Goal: Task Accomplishment & Management: Manage account settings

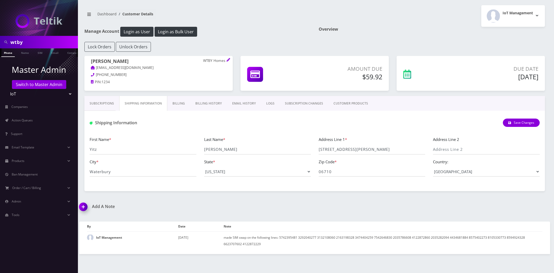
click at [44, 34] on div at bounding box center [39, 18] width 78 height 36
click at [36, 39] on nav "wtby Phone Name SIM Email Company Customer Master Admin Switch to Master Admin …" at bounding box center [39, 136] width 78 height 273
click at [17, 48] on nav "wtby Phone Name SIM Email Company Customer Master Admin Switch to Master Admin …" at bounding box center [39, 136] width 78 height 273
click at [20, 39] on input "wtby" at bounding box center [43, 42] width 66 height 10
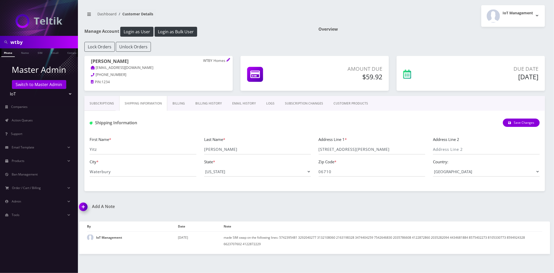
click at [20, 39] on input "wtby" at bounding box center [43, 42] width 66 height 10
type input "Mark Levenda"
click at [26, 53] on link "Name" at bounding box center [24, 52] width 13 height 9
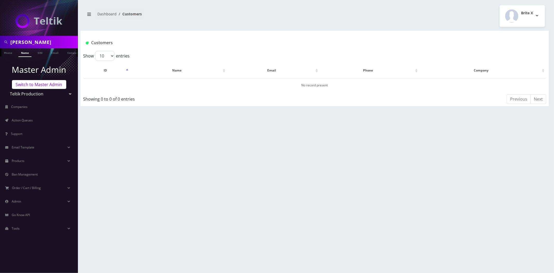
click at [34, 82] on link "Switch to Master Admin" at bounding box center [39, 84] width 54 height 9
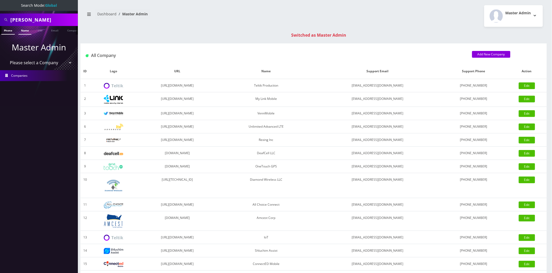
click at [24, 29] on link "Name" at bounding box center [24, 30] width 13 height 9
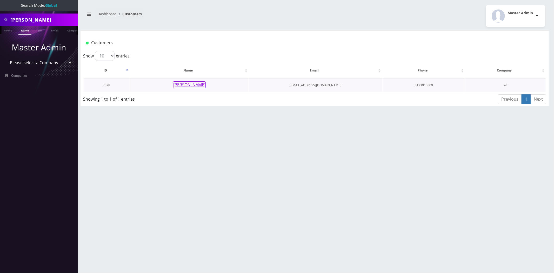
click at [181, 86] on button "[PERSON_NAME]" at bounding box center [189, 84] width 33 height 7
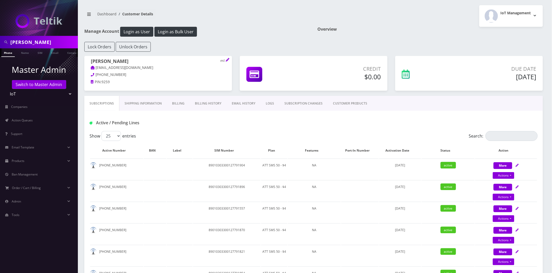
drag, startPoint x: 245, startPoint y: 119, endPoint x: 235, endPoint y: 104, distance: 17.6
click at [244, 117] on div "Active / Pending Lines" at bounding box center [313, 121] width 459 height 20
click at [212, 103] on link "Billing History" at bounding box center [208, 103] width 37 height 15
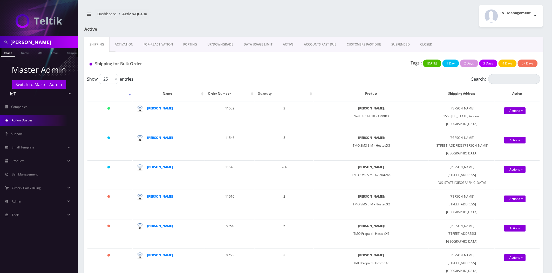
click at [28, 41] on input "[PERSON_NAME]" at bounding box center [43, 42] width 66 height 10
click at [28, 41] on input "Mark Levenda" at bounding box center [43, 42] width 66 height 10
type input "[PERSON_NAME]"
click at [22, 49] on link "Name" at bounding box center [24, 52] width 13 height 9
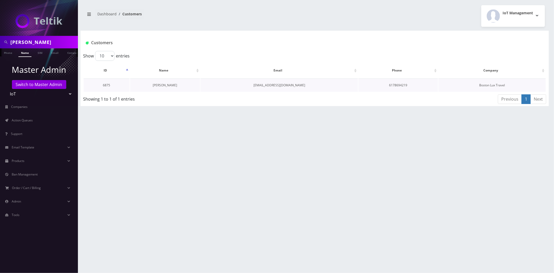
click at [165, 85] on link "[PERSON_NAME]" at bounding box center [165, 85] width 24 height 4
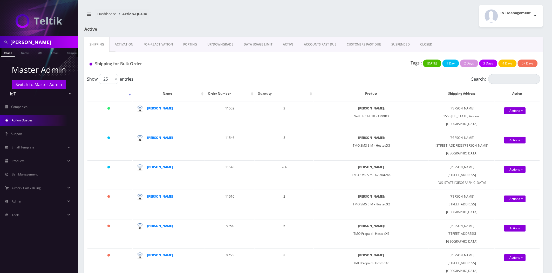
click at [49, 39] on input "abe z" at bounding box center [43, 42] width 66 height 10
type input "[PERSON_NAME]"
click at [25, 55] on link "Name" at bounding box center [24, 52] width 13 height 9
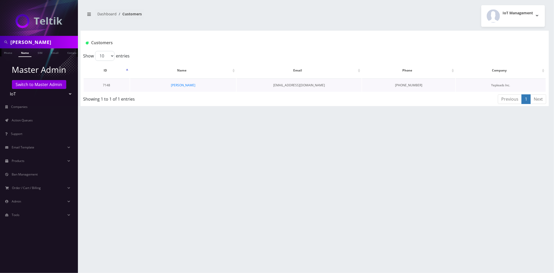
click at [178, 87] on td "[PERSON_NAME]" at bounding box center [183, 84] width 106 height 13
click at [180, 86] on link "[PERSON_NAME]" at bounding box center [183, 85] width 24 height 4
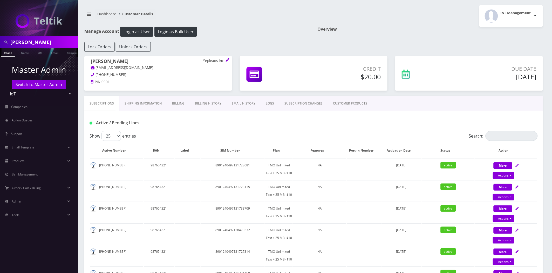
click at [231, 104] on link "EMAIL HISTORY" at bounding box center [244, 103] width 34 height 15
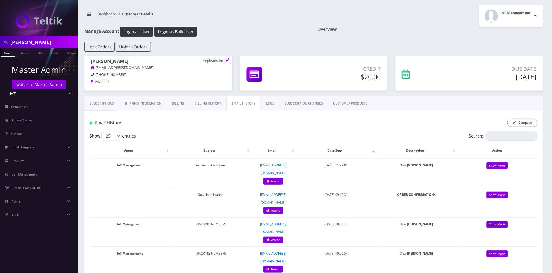
click at [207, 107] on link "Billing History" at bounding box center [208, 103] width 37 height 15
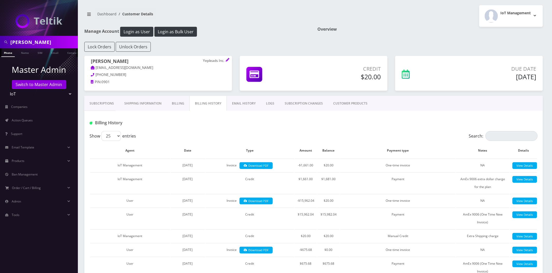
click at [352, 102] on link "CUSTOMER PRODUCTS" at bounding box center [350, 103] width 45 height 15
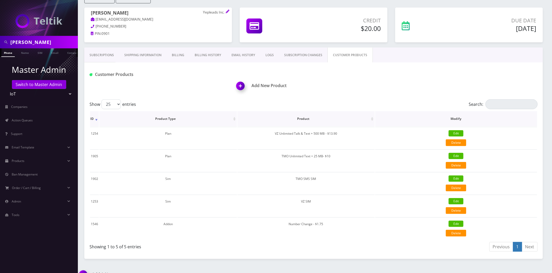
scroll to position [49, 0]
click at [210, 53] on link "Billing History" at bounding box center [208, 54] width 37 height 15
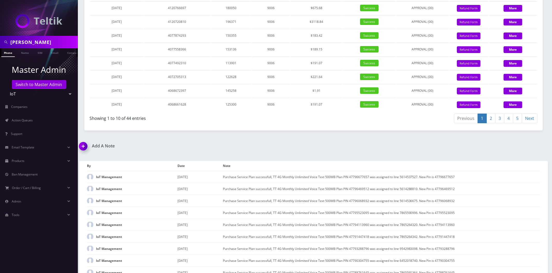
scroll to position [691, 0]
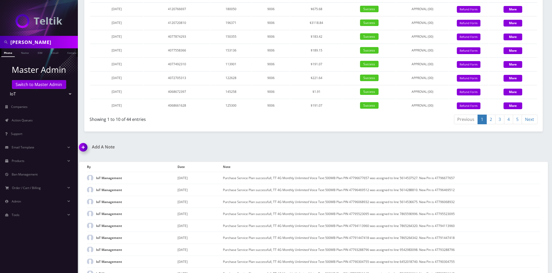
click at [491, 124] on link "2" at bounding box center [491, 120] width 9 height 10
click at [500, 124] on link "3" at bounding box center [500, 120] width 9 height 10
click at [511, 124] on link "4" at bounding box center [509, 120] width 9 height 10
click at [493, 124] on link "2" at bounding box center [491, 120] width 9 height 10
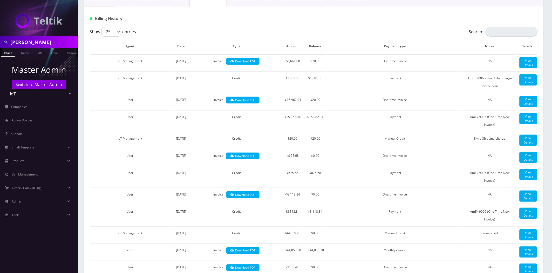
scroll to position [104, 0]
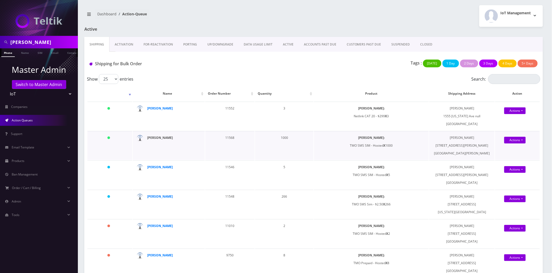
click at [156, 136] on strong "[PERSON_NAME]" at bounding box center [160, 137] width 26 height 4
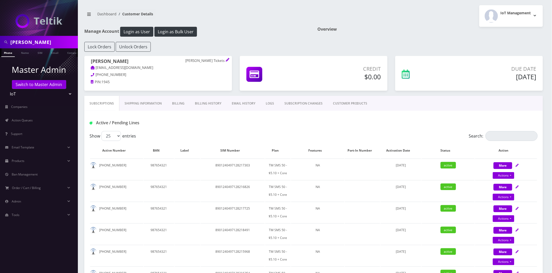
click at [116, 59] on h1 "Steve Grimes Grimes Tickets" at bounding box center [158, 61] width 135 height 6
copy h1 "Steve Grimes"
click at [203, 101] on link "Billing History" at bounding box center [208, 103] width 37 height 15
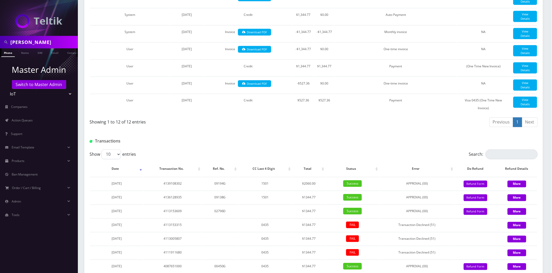
scroll to position [339, 0]
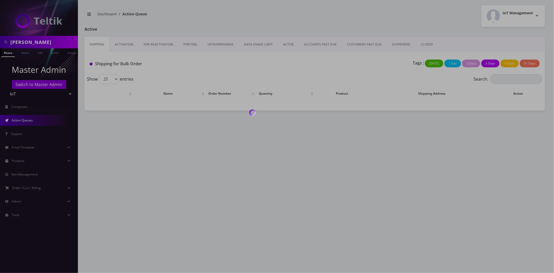
click at [34, 41] on div at bounding box center [277, 136] width 554 height 273
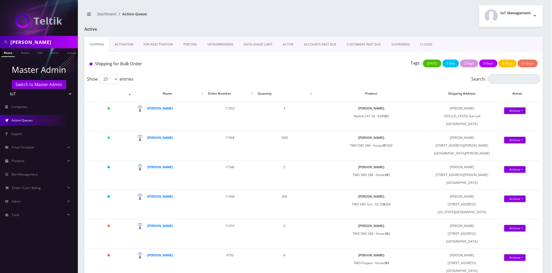
click at [34, 41] on input "javier" at bounding box center [43, 42] width 66 height 10
type input "param"
click at [26, 57] on ul "Master Admin Switch to Master Admin Teltik Production My Link Mobile VennMobile…" at bounding box center [39, 142] width 78 height 170
click at [26, 56] on link "Name" at bounding box center [24, 52] width 13 height 9
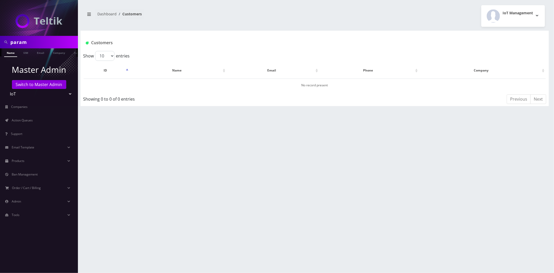
click at [74, 53] on ul at bounding box center [75, 52] width 5 height 9
click at [38, 53] on link "Company" at bounding box center [46, 52] width 17 height 9
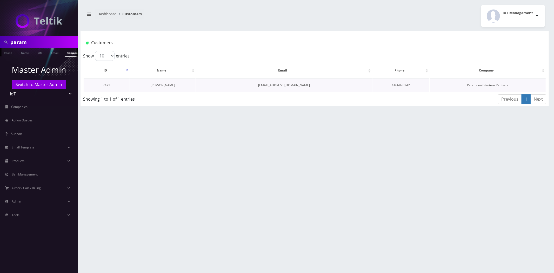
click at [164, 84] on link "[PERSON_NAME]" at bounding box center [163, 85] width 24 height 4
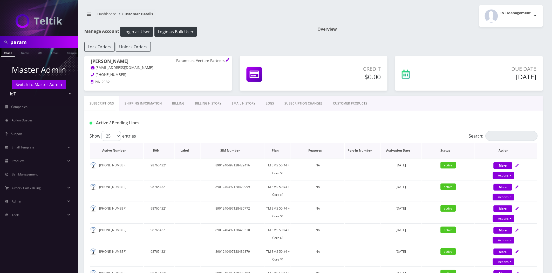
click at [272, 151] on th "Plan" at bounding box center [277, 150] width 25 height 15
click at [211, 108] on link "Billing History" at bounding box center [208, 103] width 37 height 15
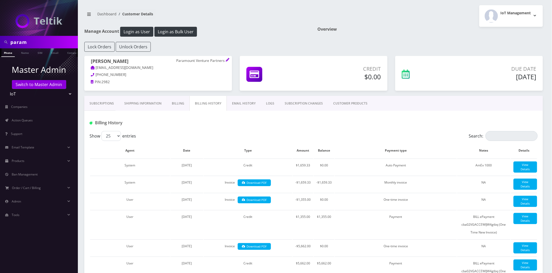
click at [98, 102] on link "Subscriptions" at bounding box center [101, 103] width 35 height 15
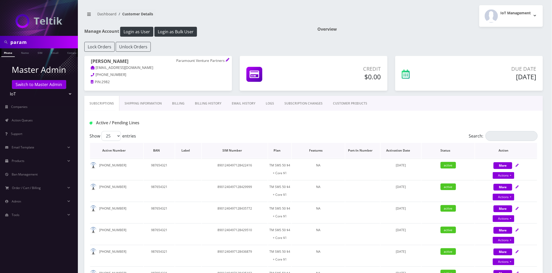
click at [399, 151] on th "Activation Date" at bounding box center [401, 150] width 41 height 15
click at [281, 148] on th "Plan" at bounding box center [279, 150] width 23 height 15
click at [281, 148] on th "Plan" at bounding box center [280, 150] width 24 height 15
click at [281, 148] on th "Plan" at bounding box center [279, 150] width 23 height 15
